Goal: Complete application form

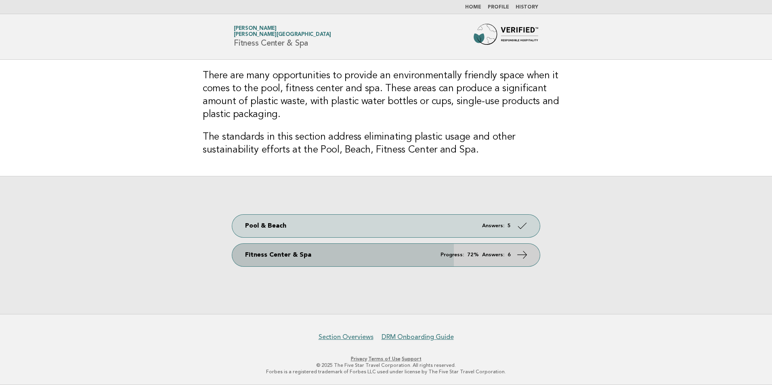
click at [498, 255] on em "Answers:" at bounding box center [493, 254] width 22 height 5
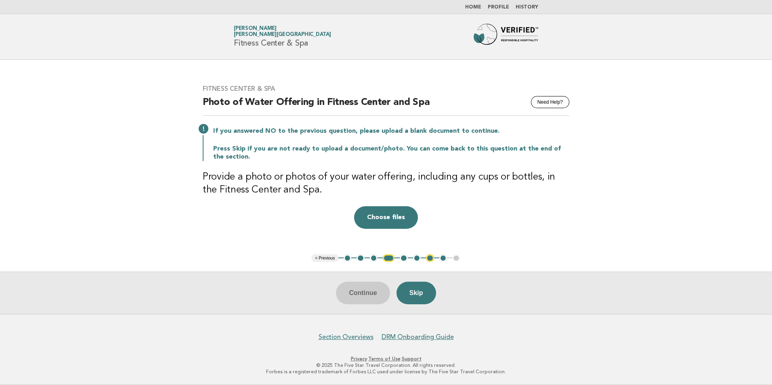
click at [386, 262] on main "Fitness Center & Spa Need Help? Photo of Water Offering in Fitness Center and S…" at bounding box center [386, 187] width 772 height 254
click at [391, 258] on button "4" at bounding box center [389, 258] width 12 height 8
click at [380, 216] on button "Choose files" at bounding box center [386, 217] width 64 height 23
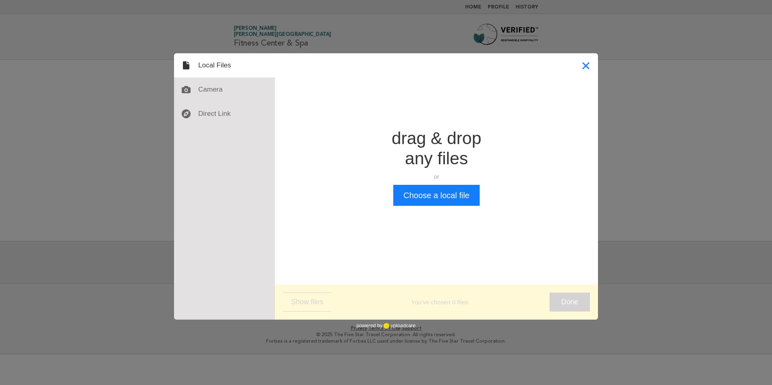
click at [585, 77] on button "Close" at bounding box center [586, 65] width 24 height 24
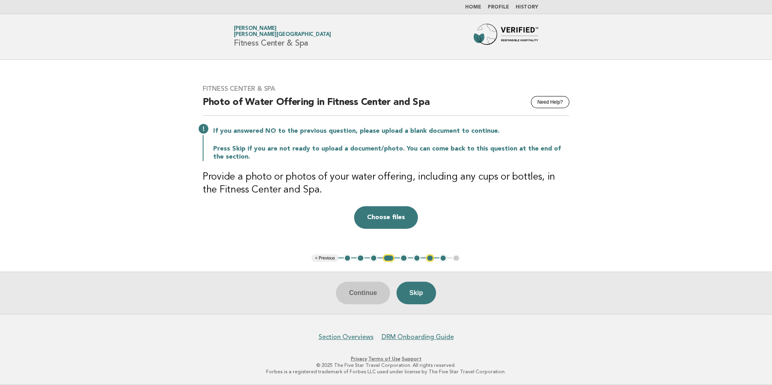
click at [378, 205] on div "Fitness Center & Spa Need Help? Photo of Water Offering in Fitness Center and S…" at bounding box center [386, 157] width 386 height 164
click at [383, 215] on button "Choose files" at bounding box center [386, 217] width 64 height 23
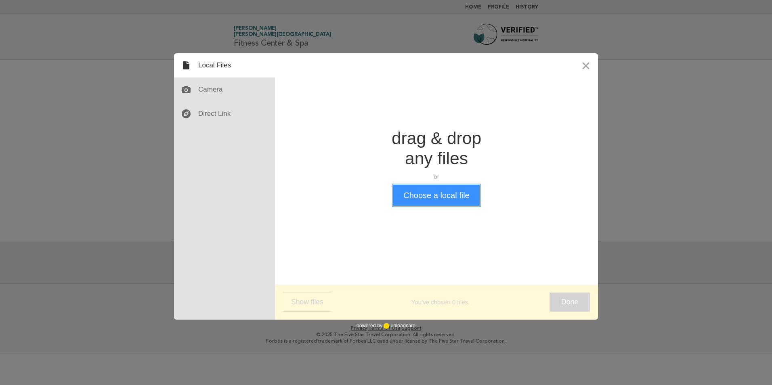
click at [443, 186] on button "Choose a local file" at bounding box center [436, 195] width 86 height 21
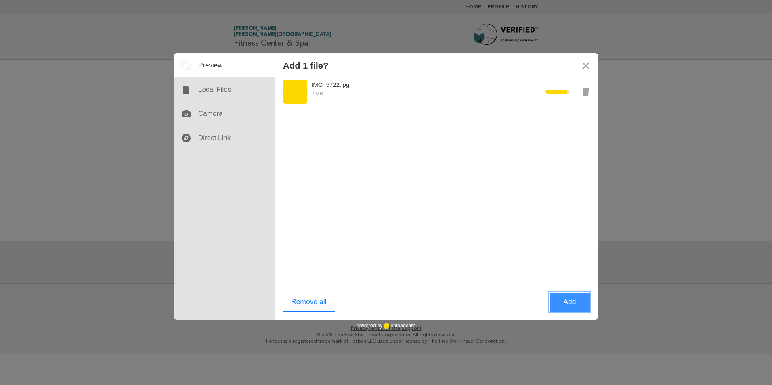
click at [575, 302] on button "Add" at bounding box center [570, 302] width 40 height 19
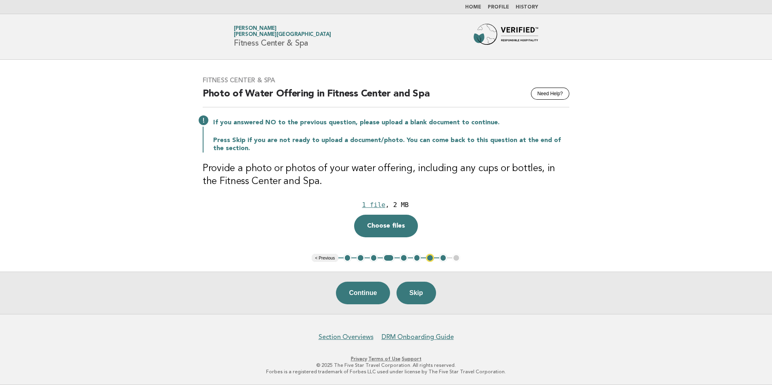
click at [431, 259] on button "7" at bounding box center [430, 258] width 8 height 8
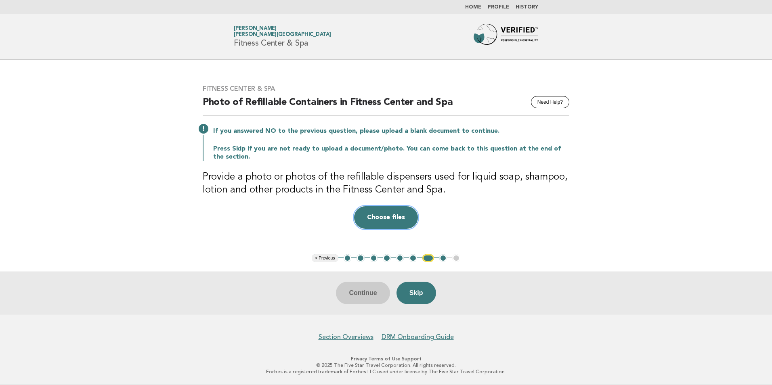
click at [407, 221] on button "Choose files" at bounding box center [386, 217] width 64 height 23
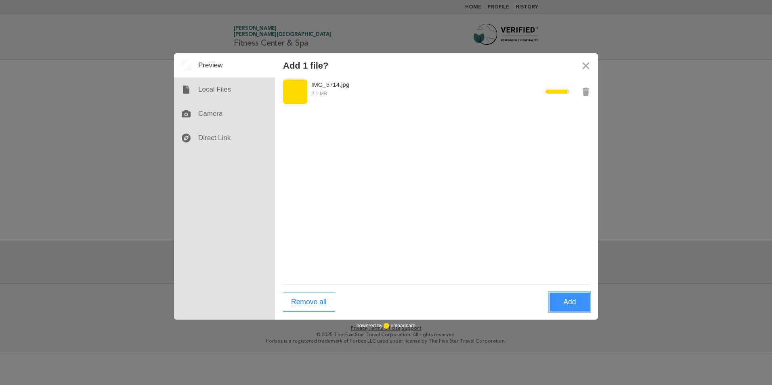
click at [575, 301] on button "Add" at bounding box center [570, 302] width 40 height 19
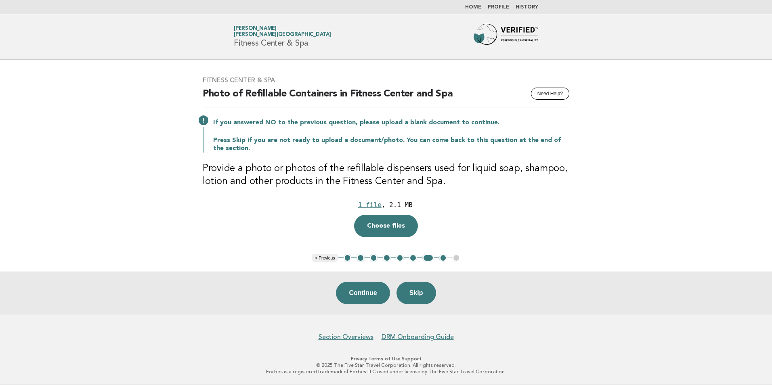
click at [442, 256] on button "8" at bounding box center [443, 258] width 8 height 8
click at [425, 285] on button "Skip" at bounding box center [417, 293] width 40 height 23
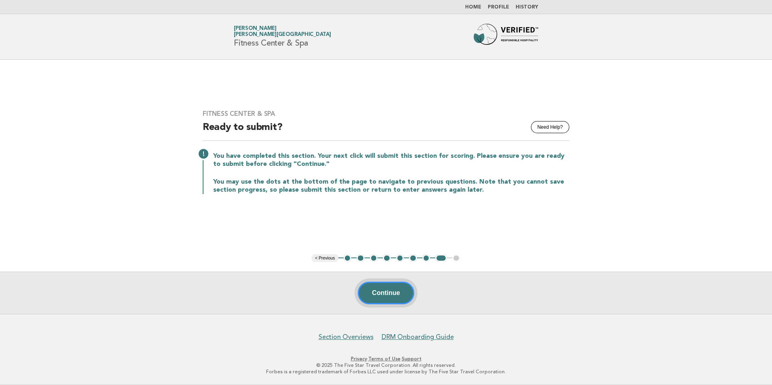
click at [391, 288] on button "Continue" at bounding box center [386, 293] width 56 height 23
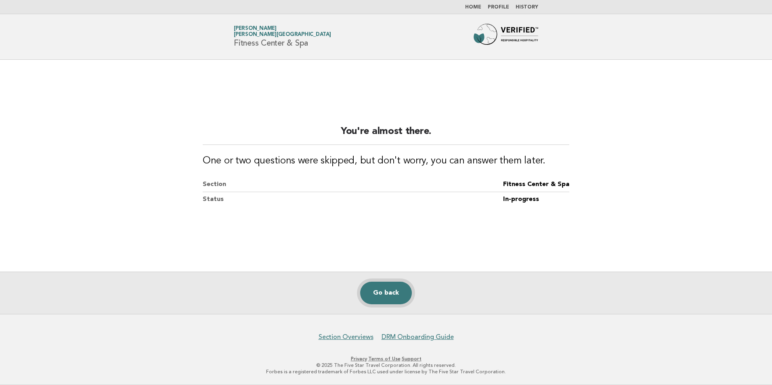
click at [385, 288] on link "Go back" at bounding box center [386, 293] width 52 height 23
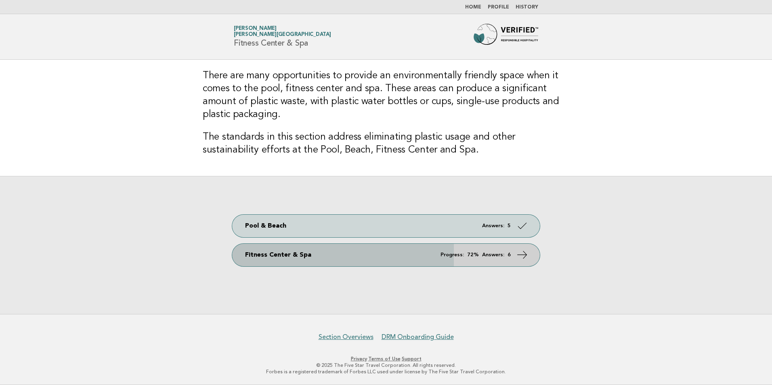
click at [324, 266] on link "Fitness Center & Spa Progress: 72% Answers: 6" at bounding box center [386, 255] width 308 height 23
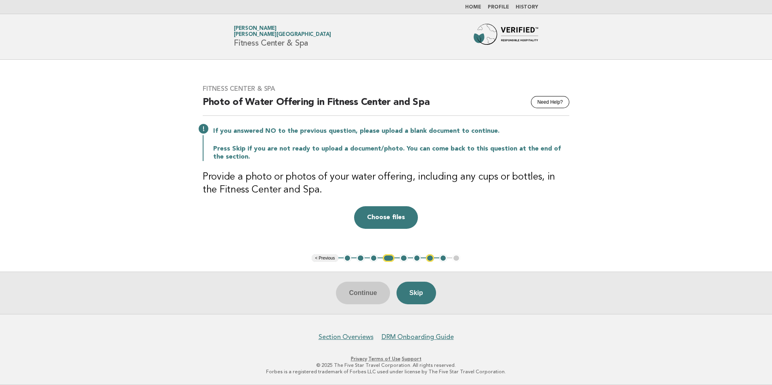
click at [389, 258] on button "4" at bounding box center [389, 258] width 12 height 8
click at [388, 216] on button "Choose files" at bounding box center [386, 217] width 64 height 23
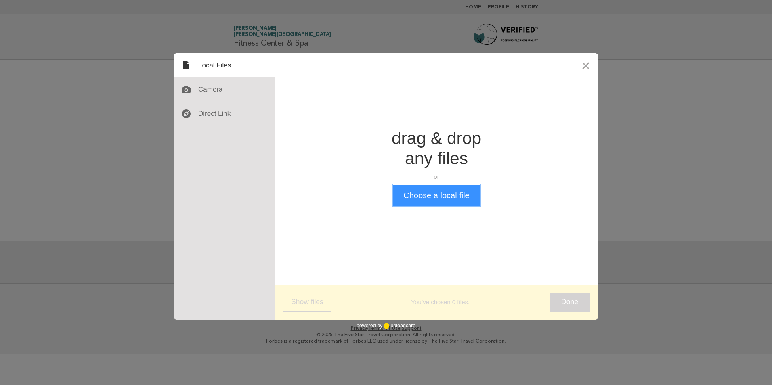
click at [425, 199] on button "Choose a local file" at bounding box center [436, 195] width 86 height 21
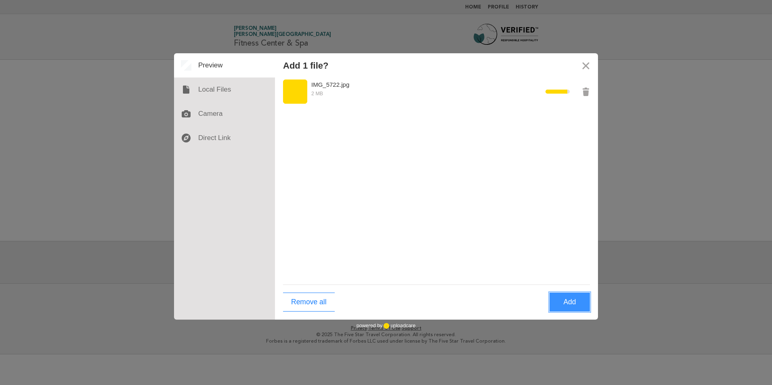
click at [575, 297] on button "Add" at bounding box center [570, 302] width 40 height 19
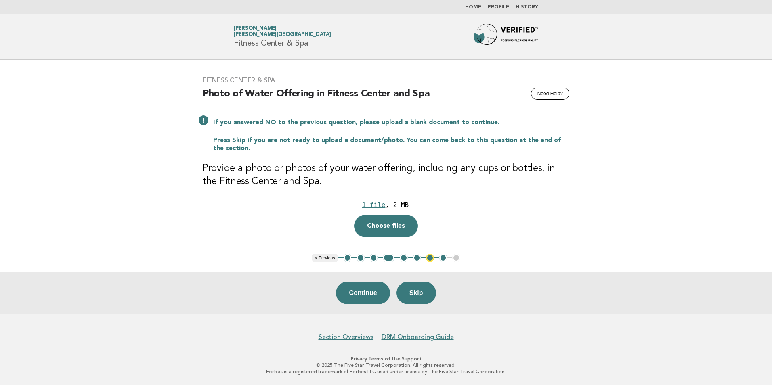
click at [367, 289] on button "Continue" at bounding box center [363, 293] width 54 height 23
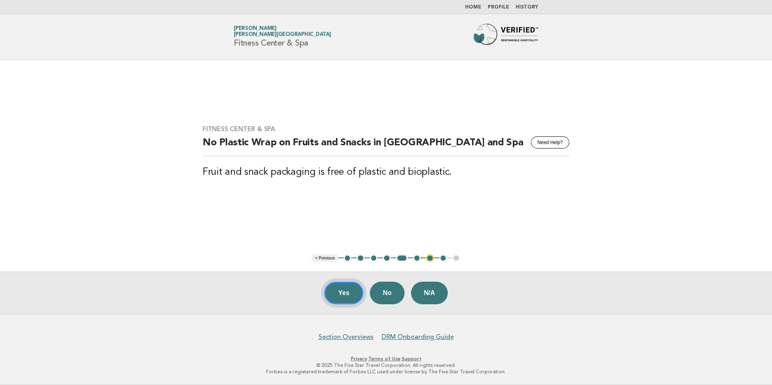
click at [338, 293] on button "Yes" at bounding box center [344, 293] width 40 height 23
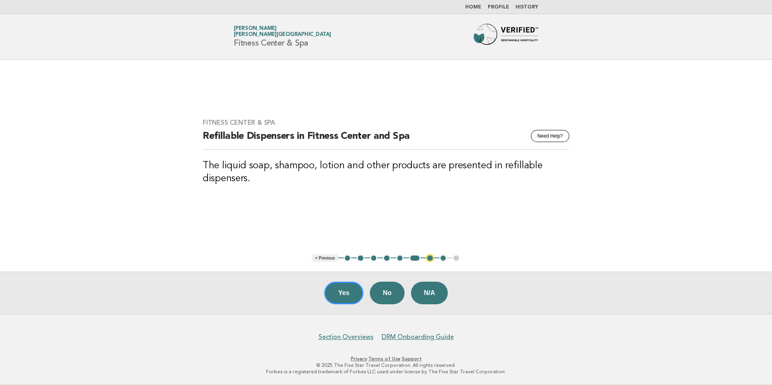
click at [338, 293] on button "Yes" at bounding box center [344, 293] width 40 height 23
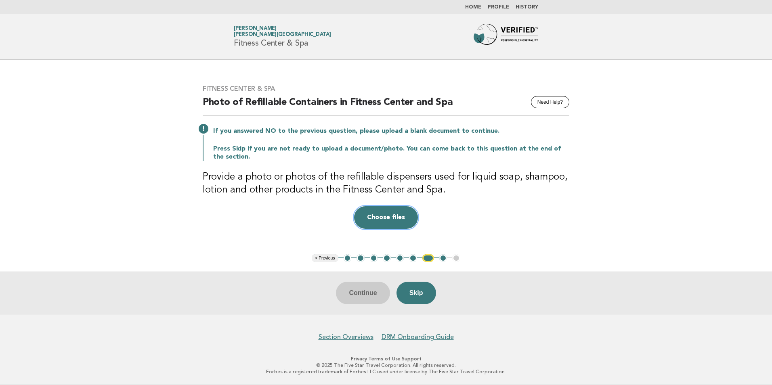
click at [393, 211] on button "Choose files" at bounding box center [386, 217] width 64 height 23
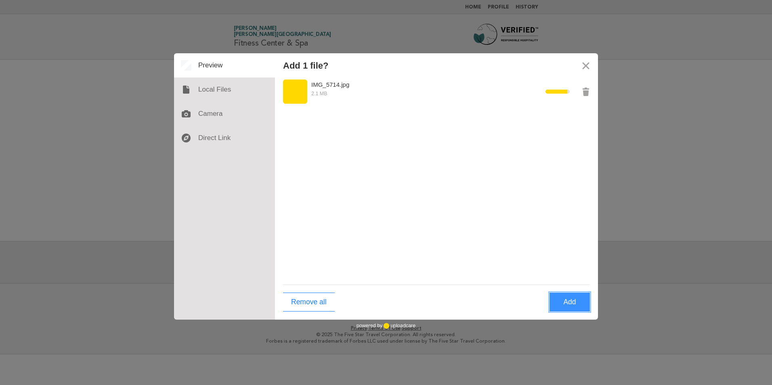
click at [569, 307] on button "Add" at bounding box center [570, 302] width 40 height 19
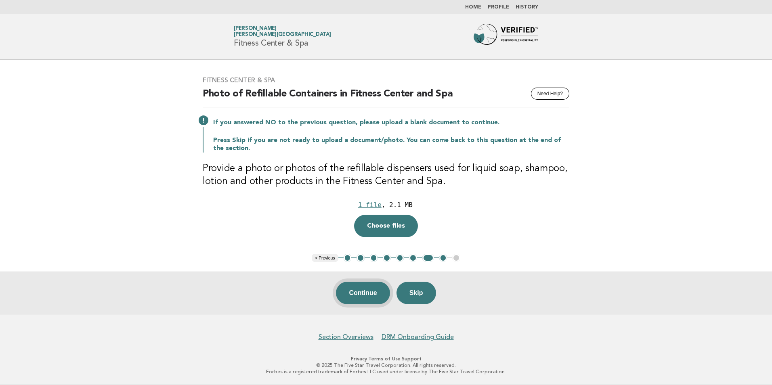
click at [370, 296] on button "Continue" at bounding box center [363, 293] width 54 height 23
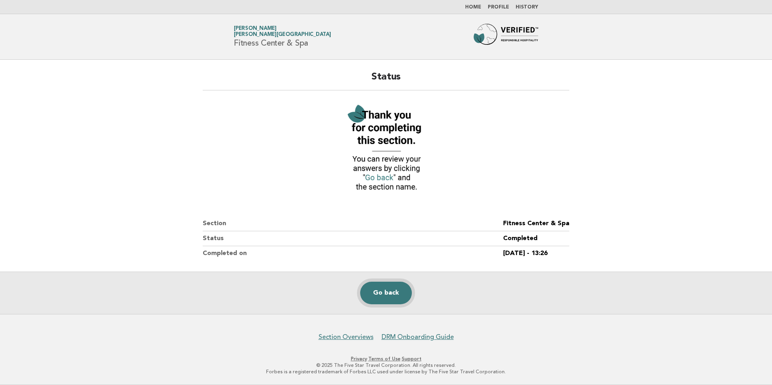
click at [369, 293] on link "Go back" at bounding box center [386, 293] width 52 height 23
